Goal: Check status: Check status

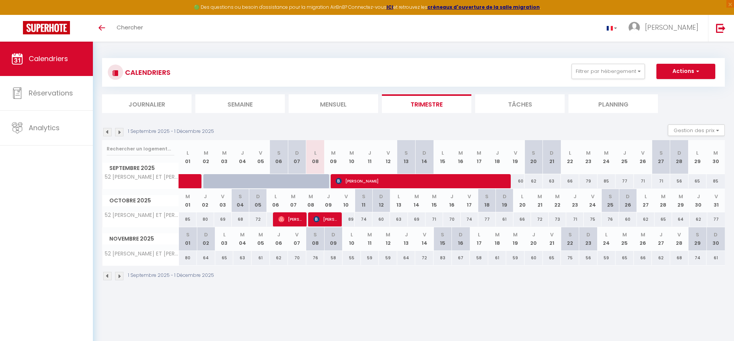
select select
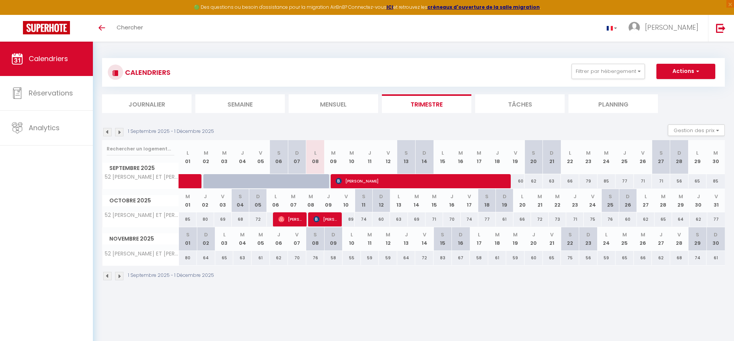
click at [331, 220] on span "[PERSON_NAME]" at bounding box center [325, 219] width 24 height 15
select select "OK"
select select "KO"
select select "0"
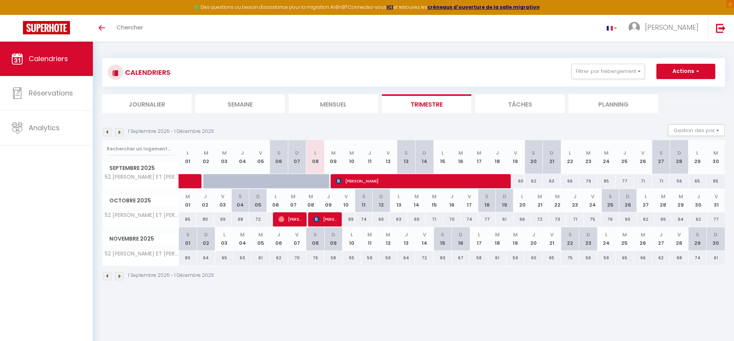
select select "1"
select select
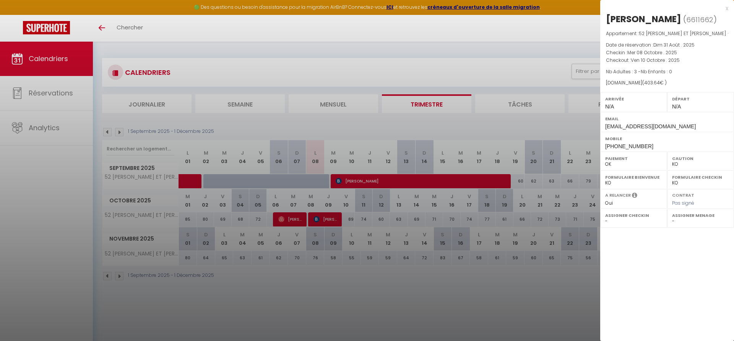
click at [287, 220] on div at bounding box center [367, 170] width 734 height 341
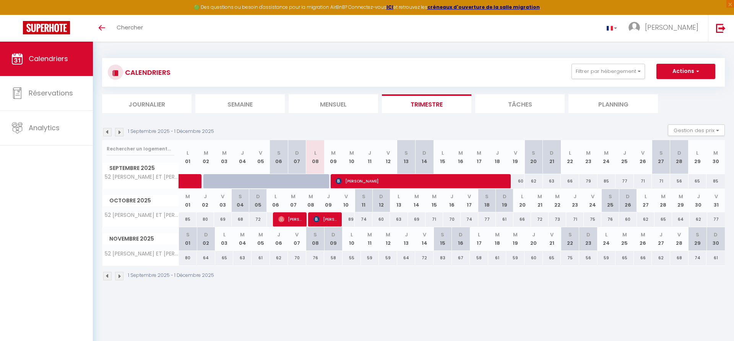
click at [287, 220] on span "[PERSON_NAME]" at bounding box center [290, 219] width 24 height 15
select select "OK"
